Goal: Complete application form

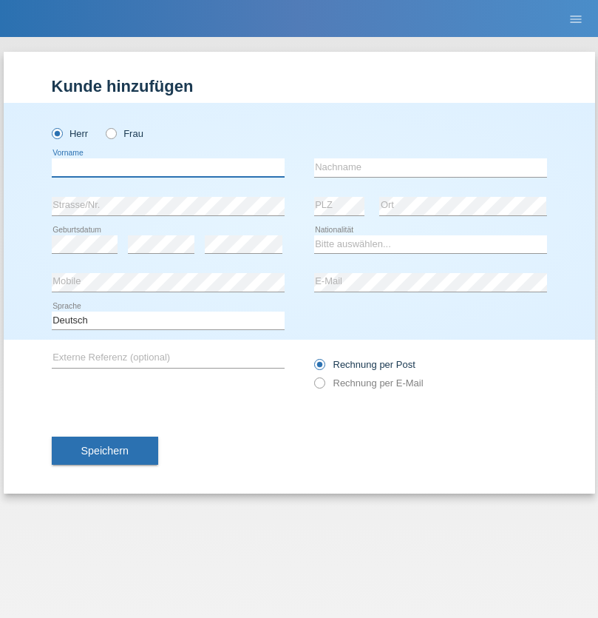
click at [168, 167] on input "text" at bounding box center [168, 167] width 233 height 18
type input "[PERSON_NAME]"
click at [431, 167] on input "text" at bounding box center [430, 167] width 233 height 18
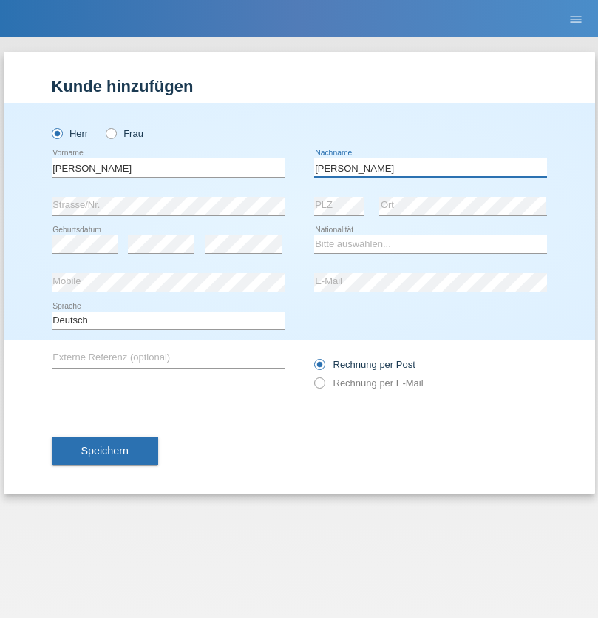
type input "[PERSON_NAME]"
select select "PT"
select select "C"
select select "29"
select select "04"
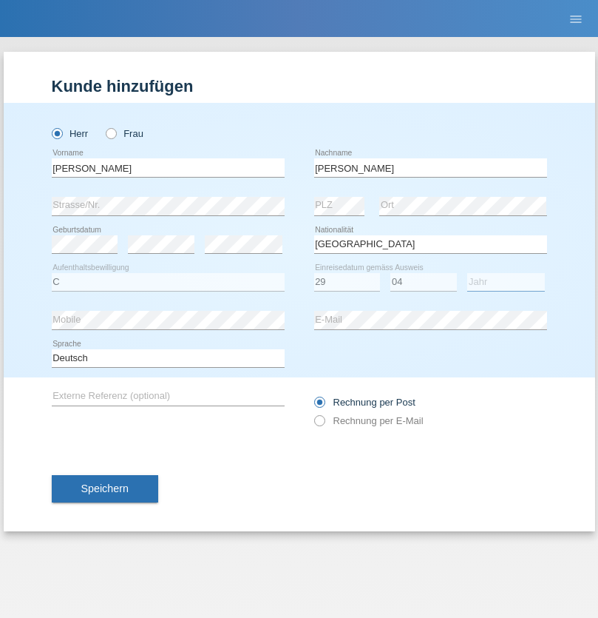
select select "2021"
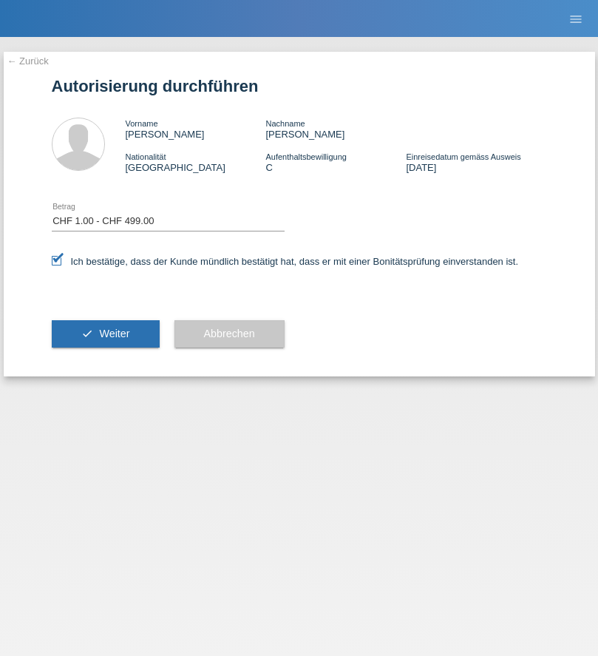
select select "1"
click at [105, 334] on span "Weiter" at bounding box center [114, 334] width 30 height 12
